Goal: Task Accomplishment & Management: Complete application form

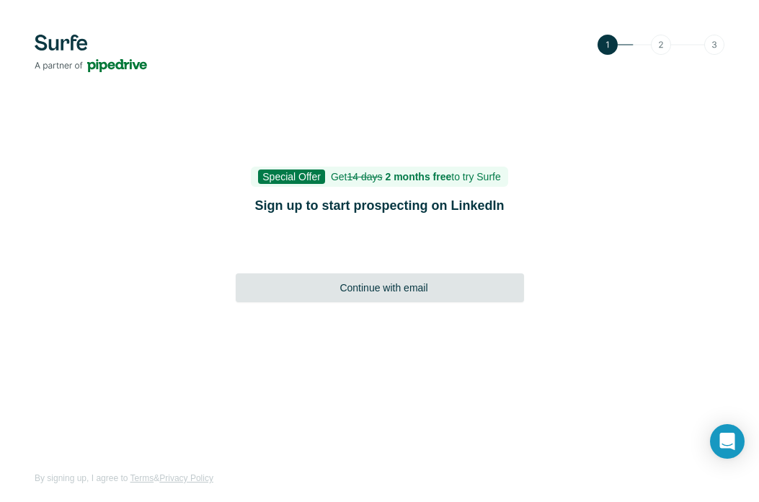
click at [358, 290] on span "Continue with email" at bounding box center [384, 288] width 88 height 14
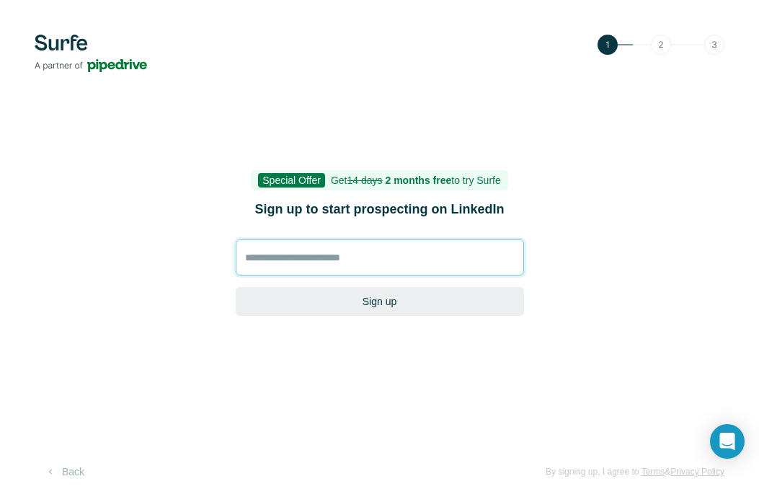
click at [319, 257] on input at bounding box center [380, 257] width 288 height 36
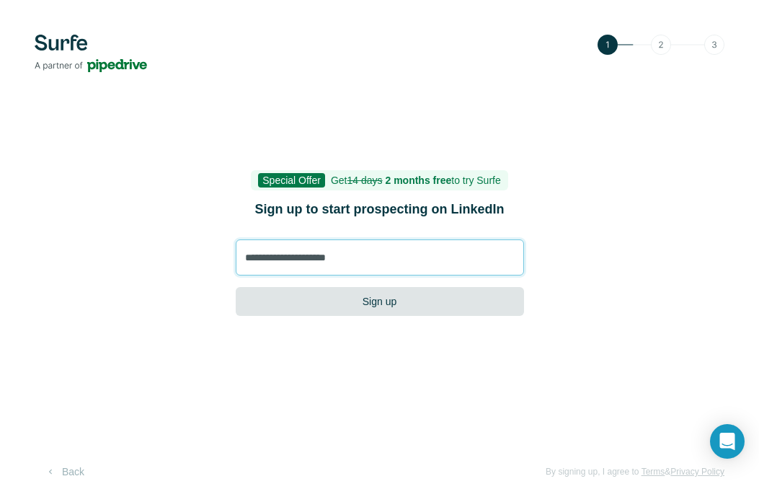
type input "**********"
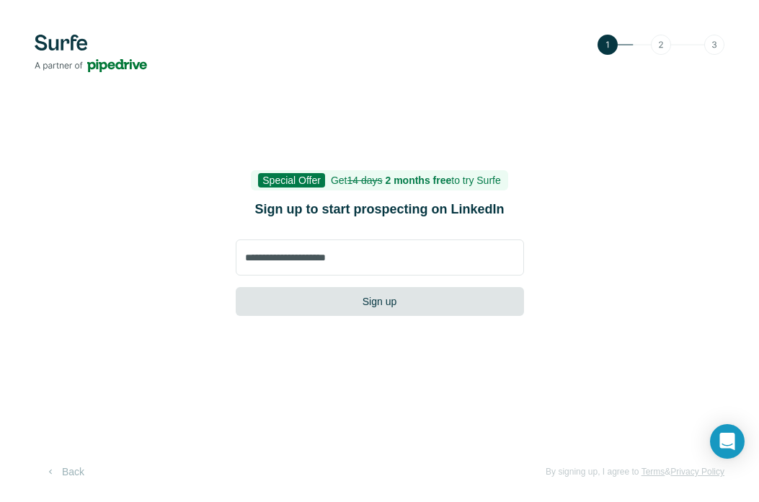
click at [361, 296] on button "Sign up" at bounding box center [380, 301] width 288 height 29
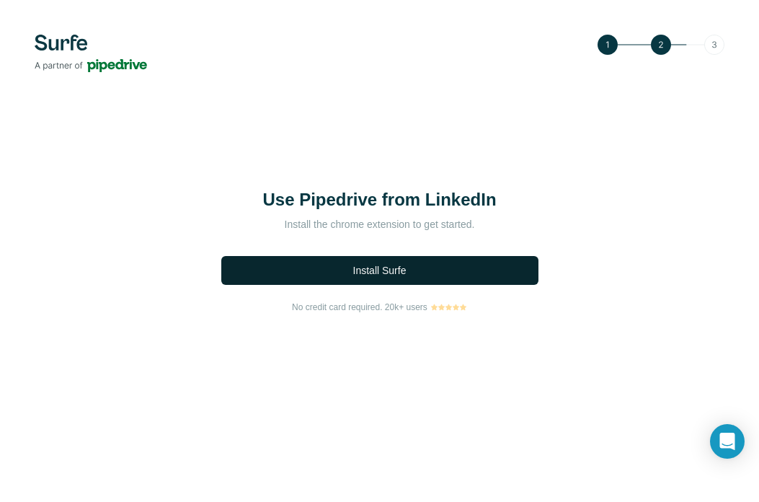
click at [392, 263] on span "Install Surfe" at bounding box center [379, 270] width 53 height 14
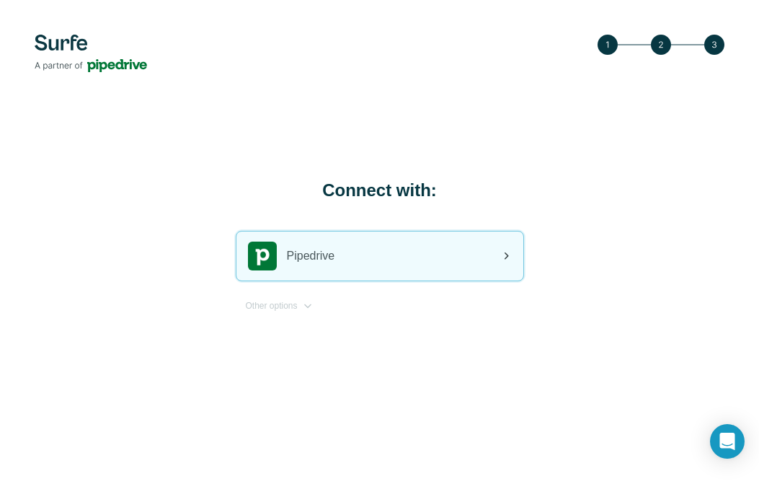
click at [402, 247] on div "Pipedrive" at bounding box center [380, 255] width 287 height 49
click at [501, 250] on icon at bounding box center [506, 255] width 17 height 17
